Goal: Find contact information: Obtain details needed to contact an individual or organization

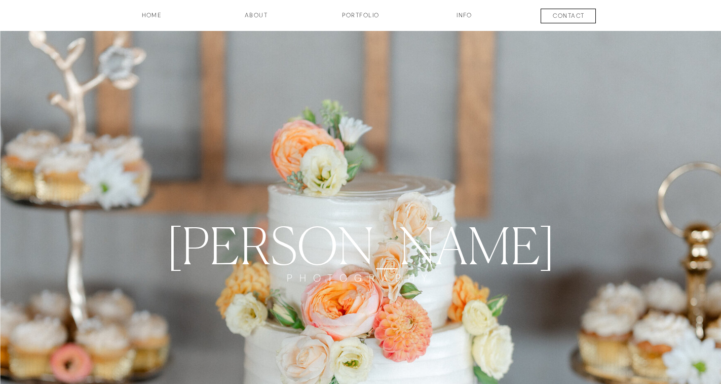
click at [572, 18] on h3 "contact" at bounding box center [569, 17] width 75 height 12
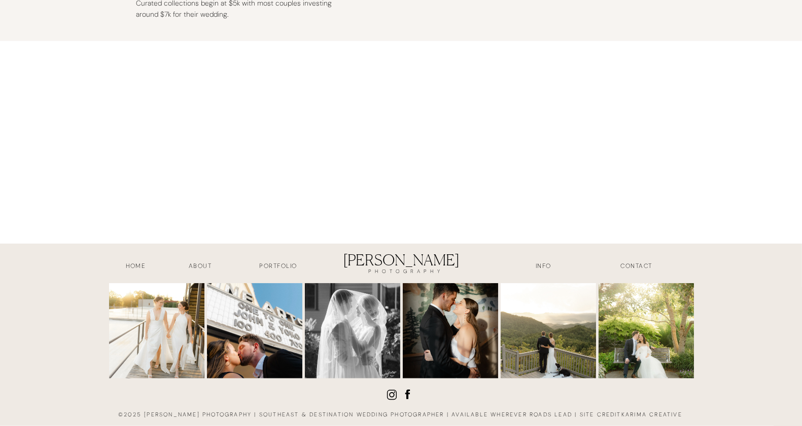
scroll to position [621, 0]
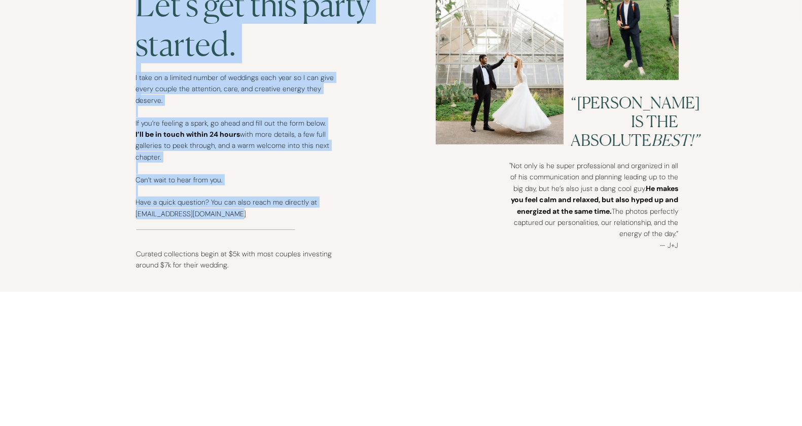
drag, startPoint x: 133, startPoint y: 213, endPoint x: 249, endPoint y: 217, distance: 116.7
click at [249, 217] on div "contact INFO Portfolio about HOME Let's get this party started. I take on a lim…" at bounding box center [401, 143] width 802 height 1528
click at [247, 219] on p "I take on a limited number of weddings each year so I can give every couple the…" at bounding box center [235, 151] width 198 height 158
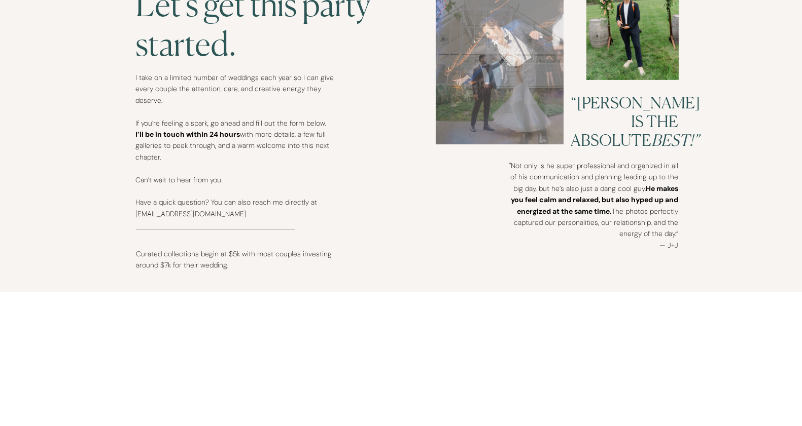
click at [194, 214] on p "I take on a limited number of weddings each year so I can give every couple the…" at bounding box center [235, 151] width 198 height 158
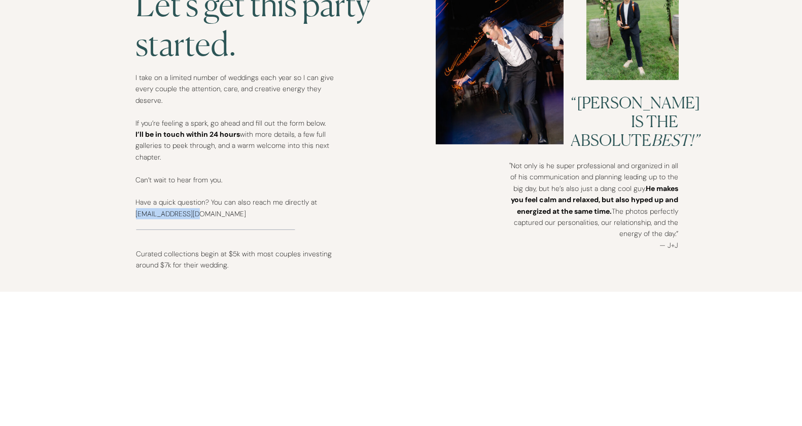
click at [194, 214] on p "I take on a limited number of weddings each year so I can give every couple the…" at bounding box center [235, 151] width 198 height 158
copy p "simonanthonyphoto@gmail.com"
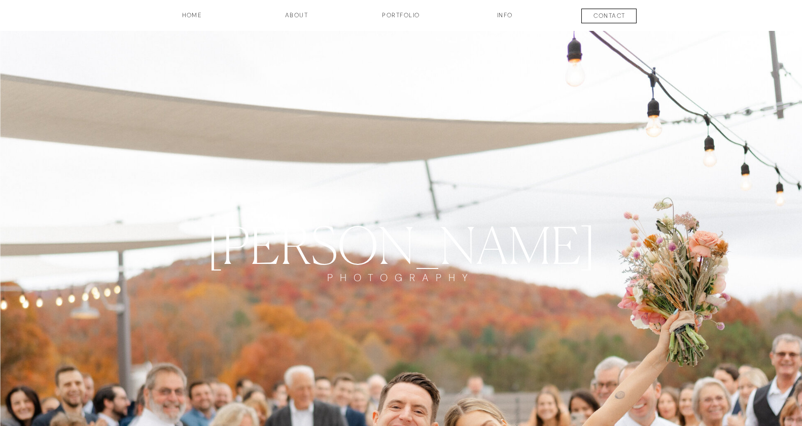
click at [505, 17] on h3 "INFO" at bounding box center [505, 19] width 51 height 17
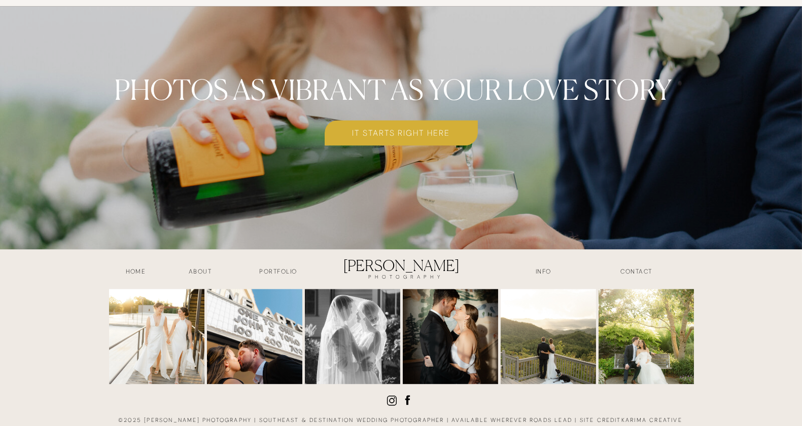
scroll to position [4123, 0]
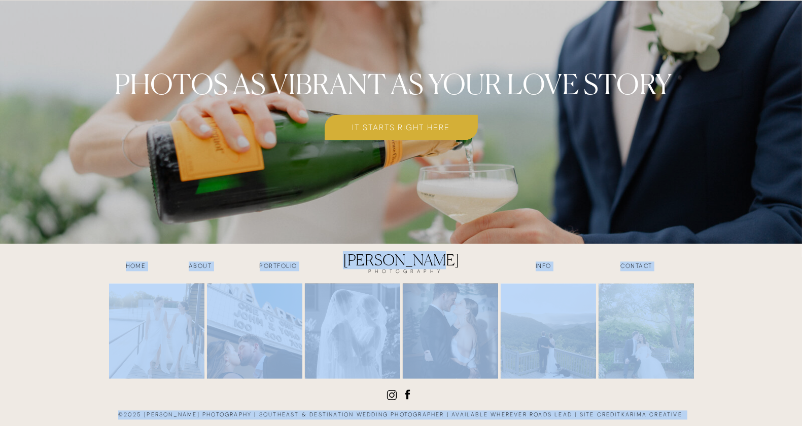
drag, startPoint x: 333, startPoint y: 256, endPoint x: 429, endPoint y: 255, distance: 96.8
click at [403, 396] on icon at bounding box center [407, 394] width 13 height 13
